Goal: Information Seeking & Learning: Learn about a topic

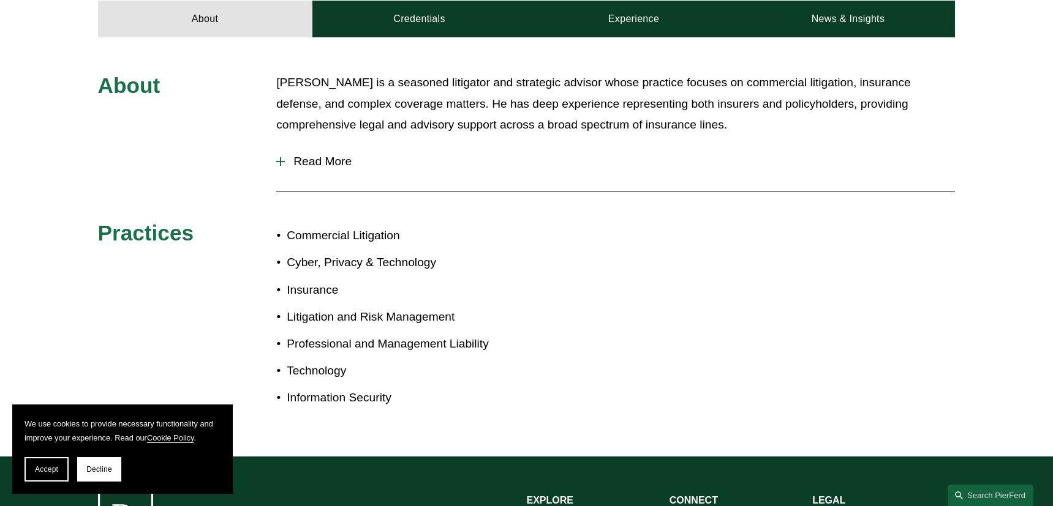
scroll to position [547, 0]
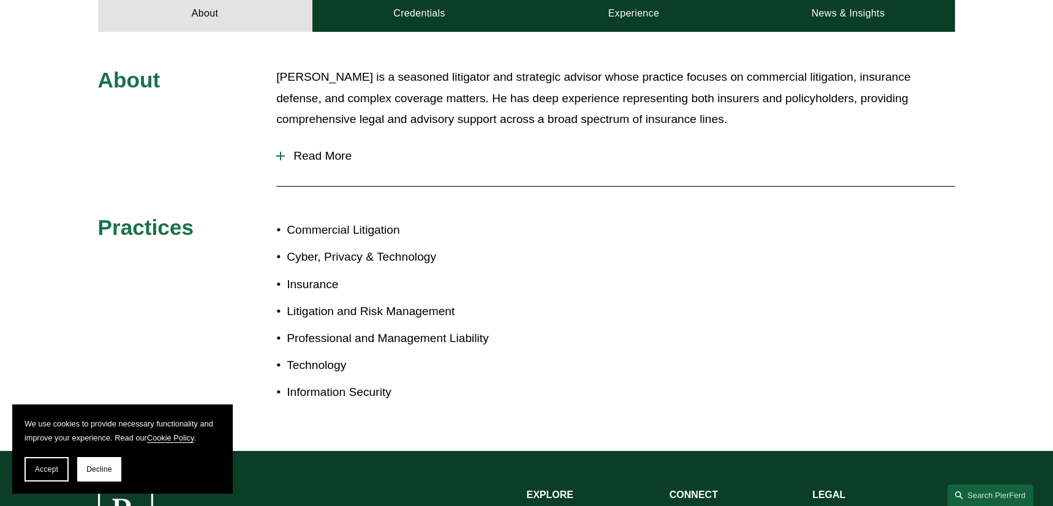
click at [875, 75] on p "[PERSON_NAME] is a seasoned litigator and strategic advisor whose practice focu…" at bounding box center [615, 99] width 678 height 64
drag, startPoint x: 875, startPoint y: 75, endPoint x: 482, endPoint y: 101, distance: 394.0
click at [482, 101] on p "[PERSON_NAME] is a seasoned litigator and strategic advisor whose practice focu…" at bounding box center [615, 99] width 678 height 64
click at [477, 101] on p "[PERSON_NAME] is a seasoned litigator and strategic advisor whose practice focu…" at bounding box center [615, 99] width 678 height 64
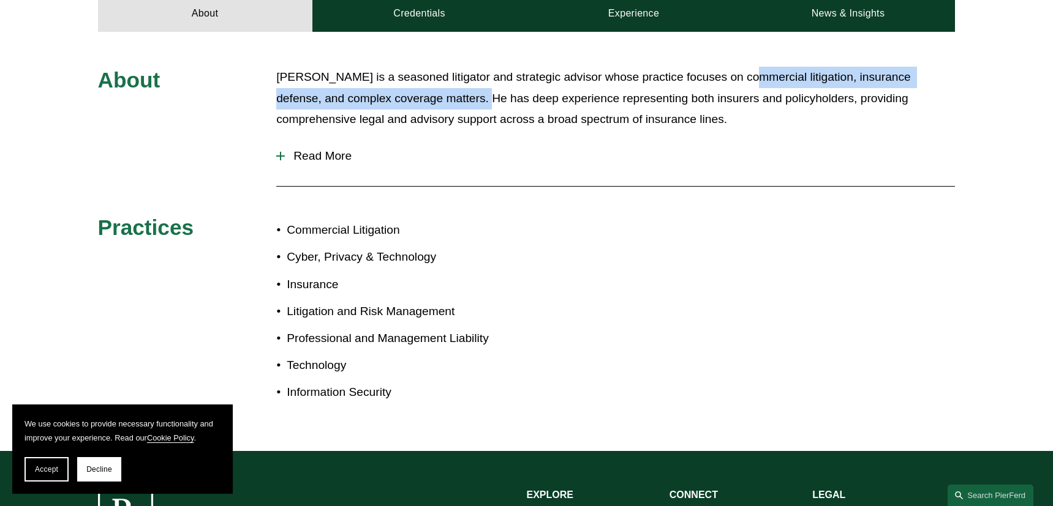
drag, startPoint x: 477, startPoint y: 101, endPoint x: 781, endPoint y: 78, distance: 304.6
click at [781, 78] on p "[PERSON_NAME] is a seasoned litigator and strategic advisor whose practice focu…" at bounding box center [615, 99] width 678 height 64
copy p "commercial litigation, insurance defense, and complex coverage matters"
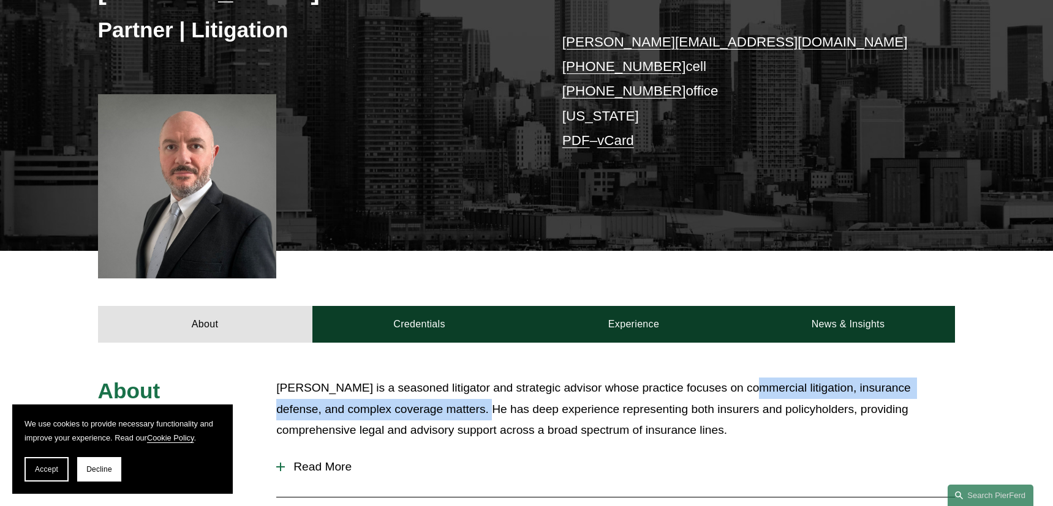
scroll to position [193, 0]
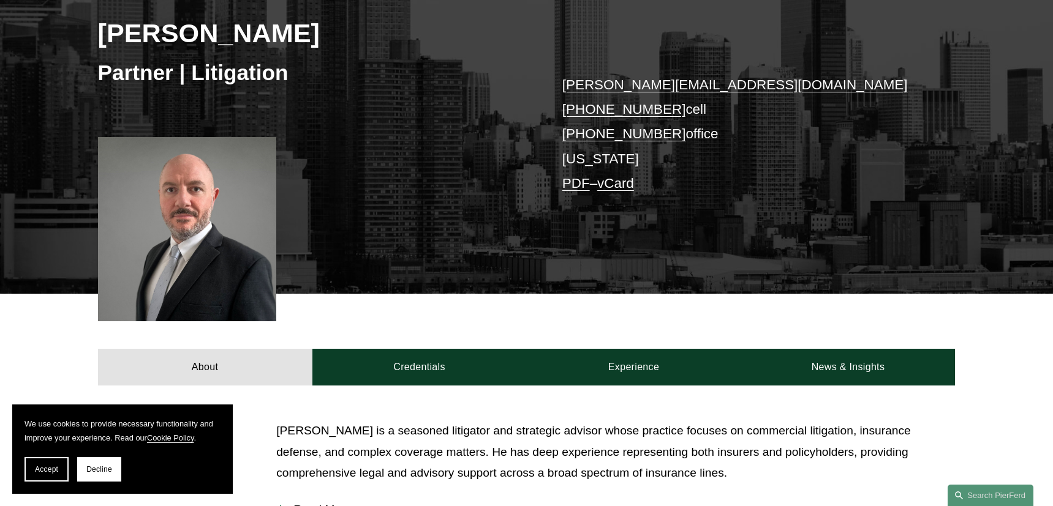
click at [410, 347] on div "About Credentials Experience News & Insights" at bounding box center [526, 340] width 1053 height 92
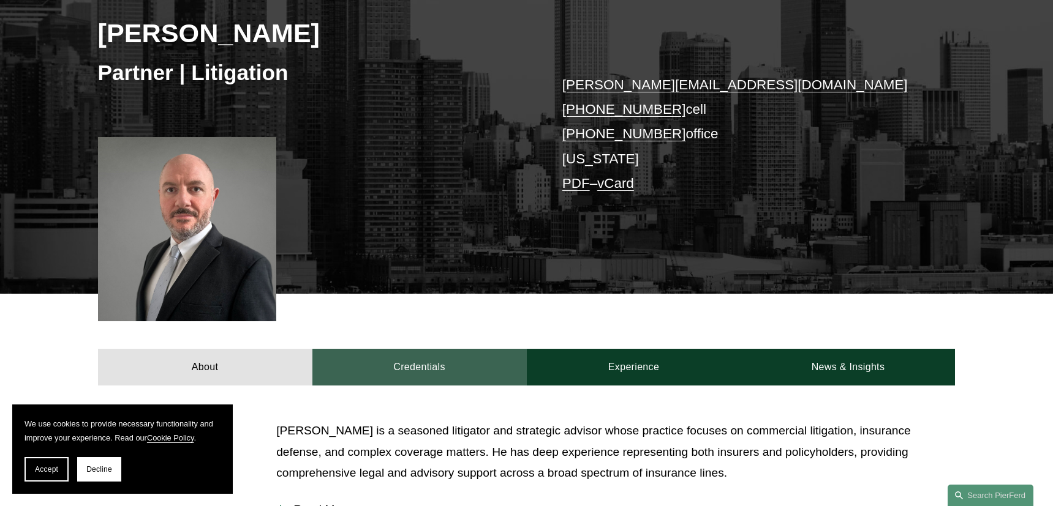
click at [411, 360] on link "Credentials" at bounding box center [419, 367] width 214 height 37
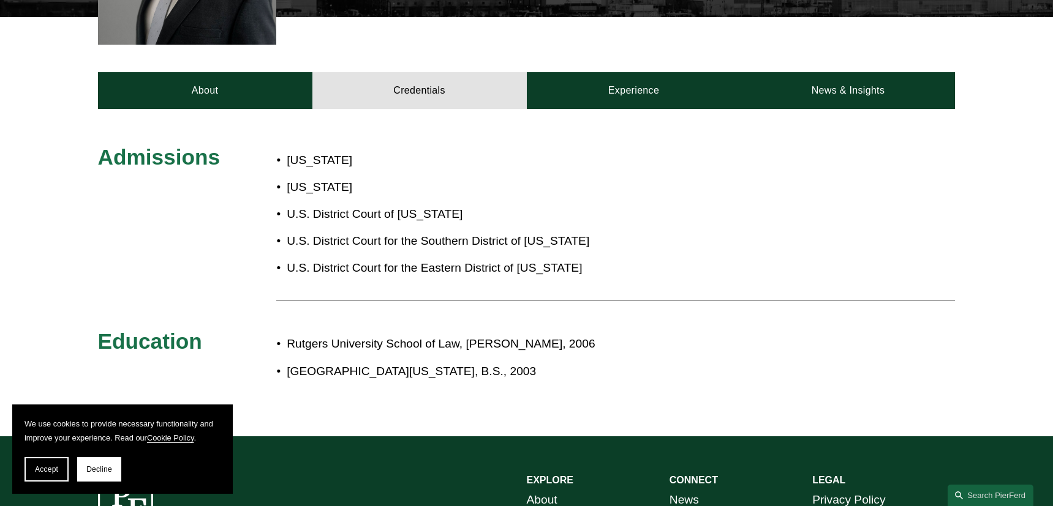
scroll to position [487, 0]
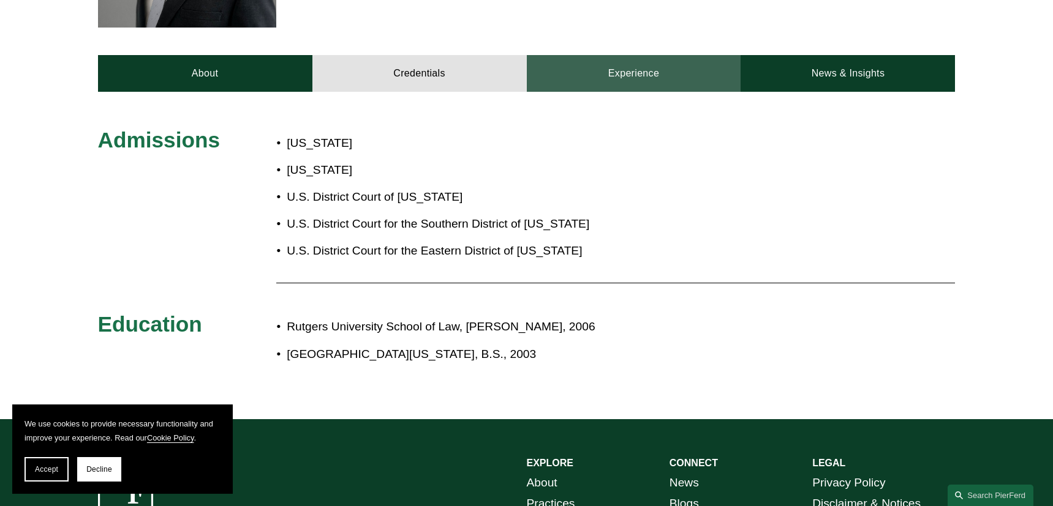
click at [634, 61] on link "Experience" at bounding box center [634, 73] width 214 height 37
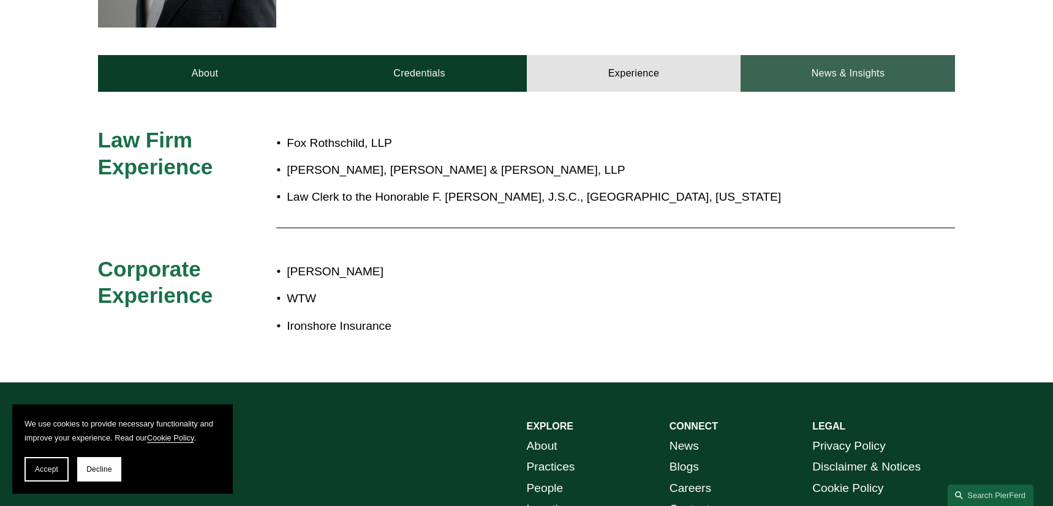
click at [831, 73] on link "News & Insights" at bounding box center [847, 73] width 214 height 37
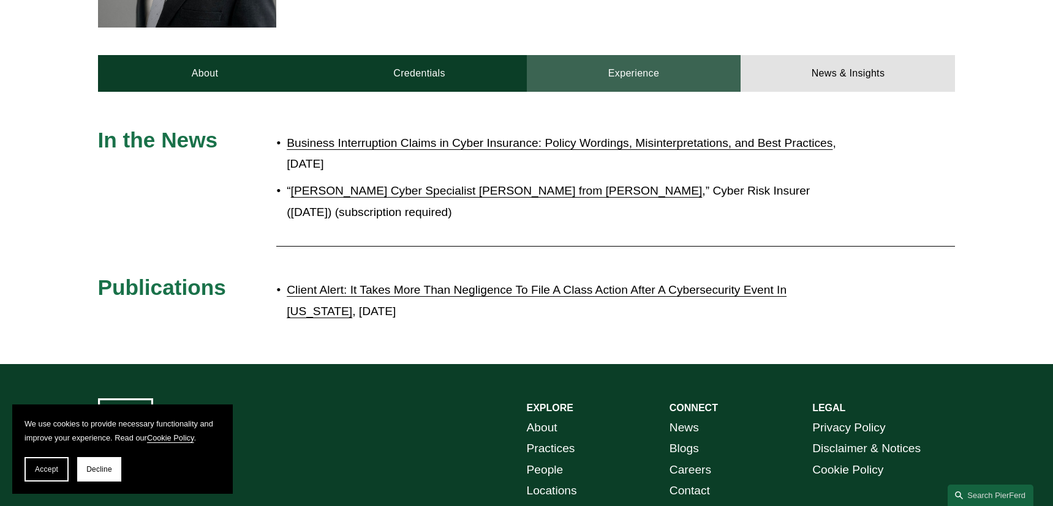
click at [582, 85] on link "Experience" at bounding box center [634, 73] width 214 height 37
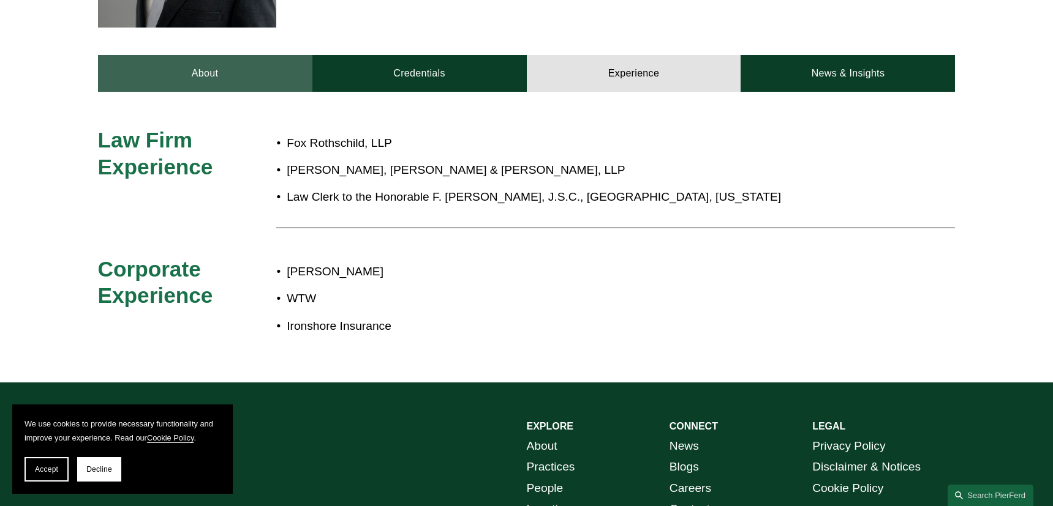
click at [254, 92] on link "About" at bounding box center [205, 73] width 214 height 37
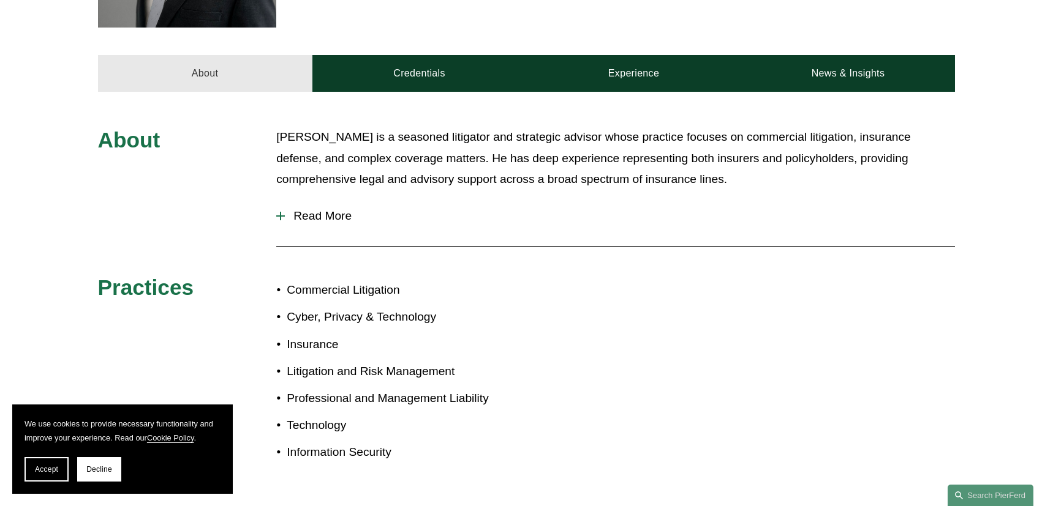
click at [262, 75] on link "About" at bounding box center [205, 73] width 214 height 37
click at [301, 321] on p "Cyber, Privacy & Technology" at bounding box center [406, 317] width 239 height 21
drag, startPoint x: 301, startPoint y: 321, endPoint x: 395, endPoint y: 321, distance: 93.7
click at [395, 321] on p "Cyber, Privacy & Technology" at bounding box center [406, 317] width 239 height 21
copy p "Cyber, Privacy & Technology"
